Goal: Task Accomplishment & Management: Use online tool/utility

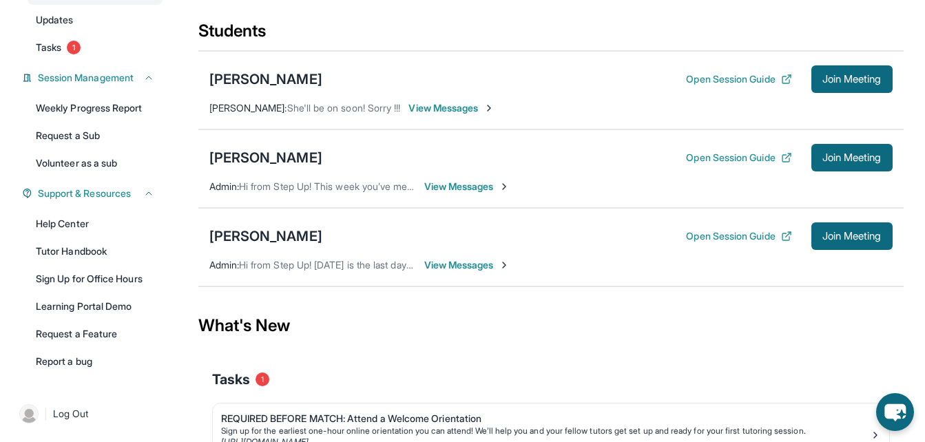
scroll to position [163, 0]
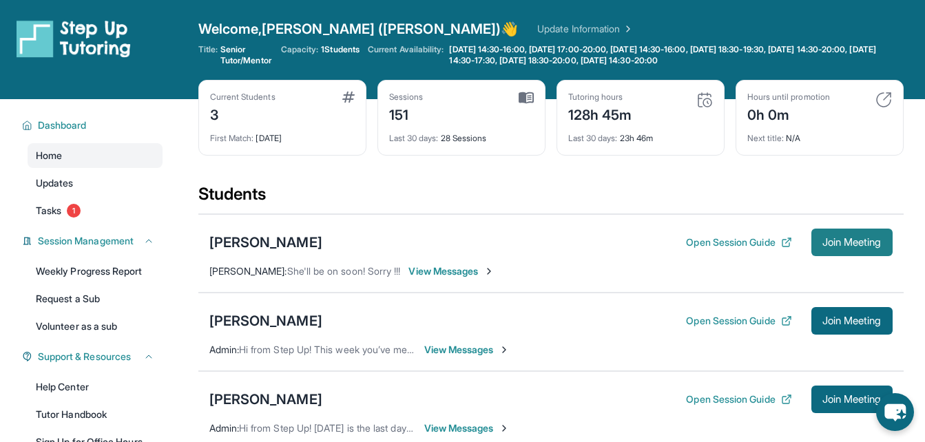
click at [837, 239] on span "Join Meeting" at bounding box center [851, 242] width 59 height 8
click at [838, 238] on span "Join Meeting" at bounding box center [851, 242] width 59 height 8
